Goal: Go to known website: Access a specific website the user already knows

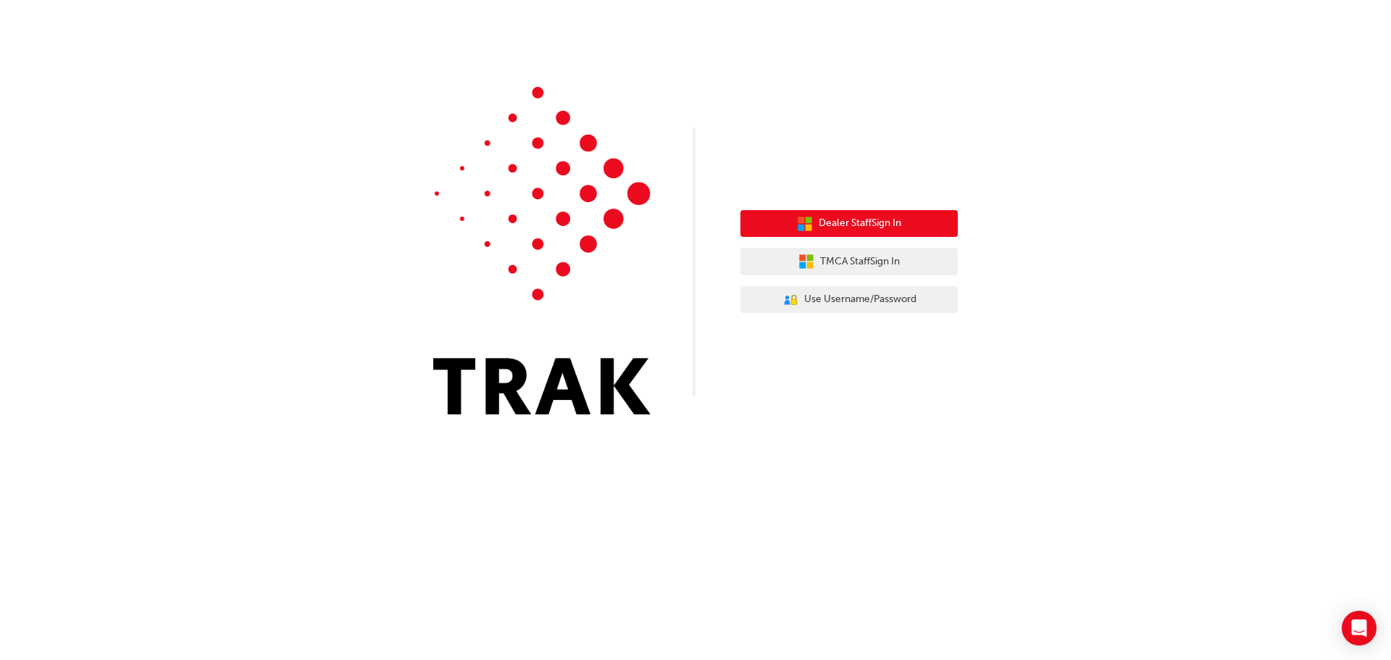
click at [819, 228] on span "Dealer Staff Sign In" at bounding box center [860, 223] width 83 height 17
